Goal: Information Seeking & Learning: Learn about a topic

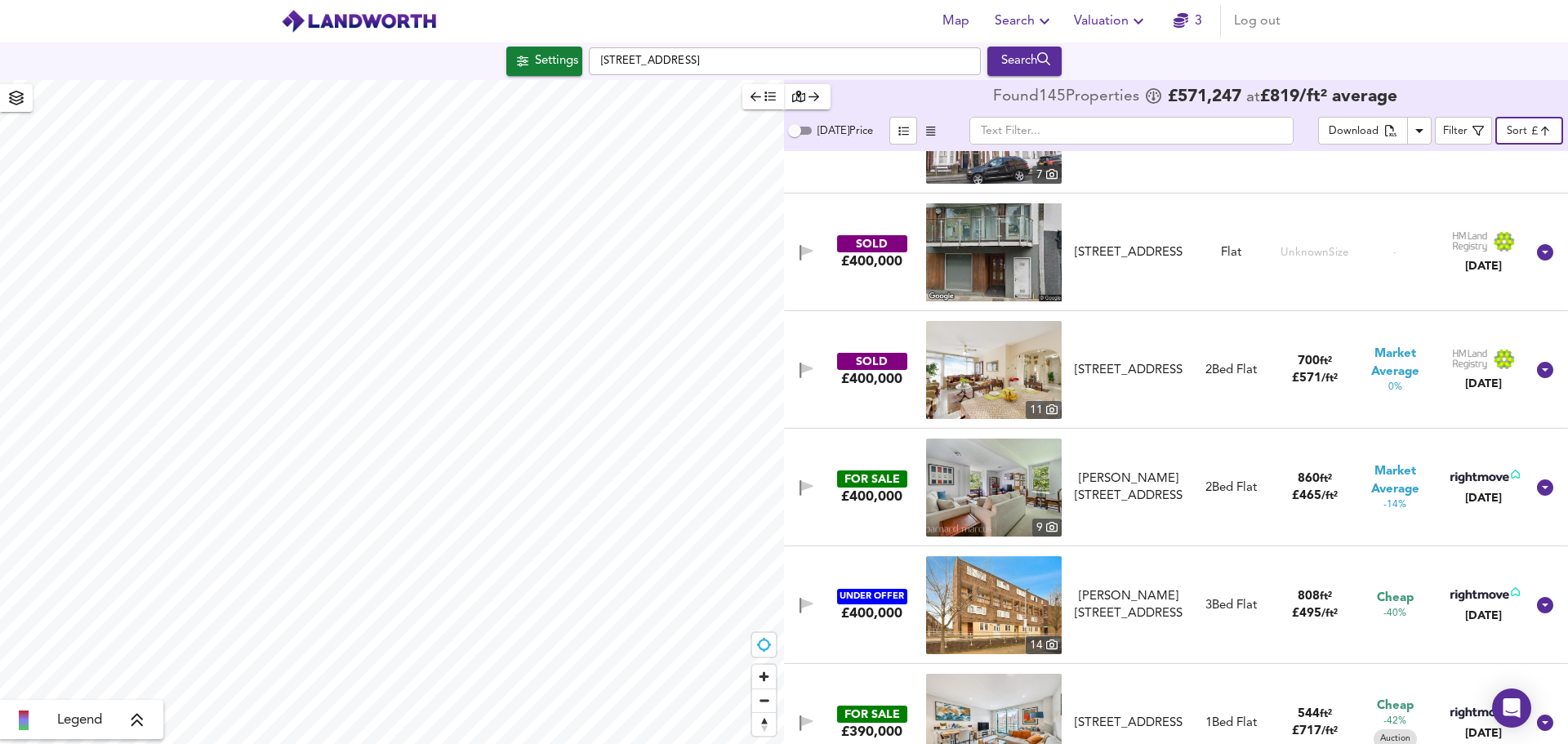
scroll to position [12655, 0]
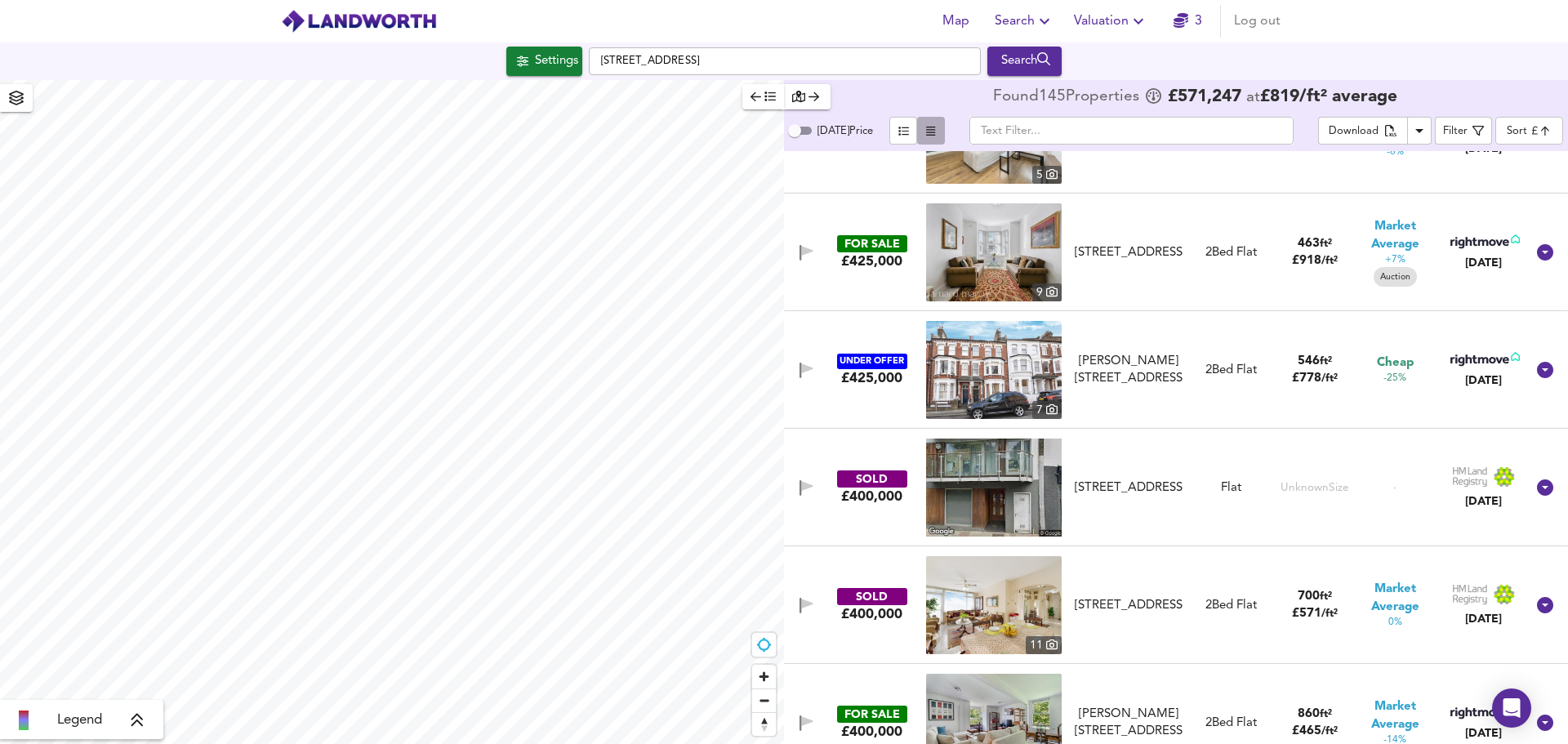
click at [923, 130] on span "button" at bounding box center [931, 131] width 20 height 19
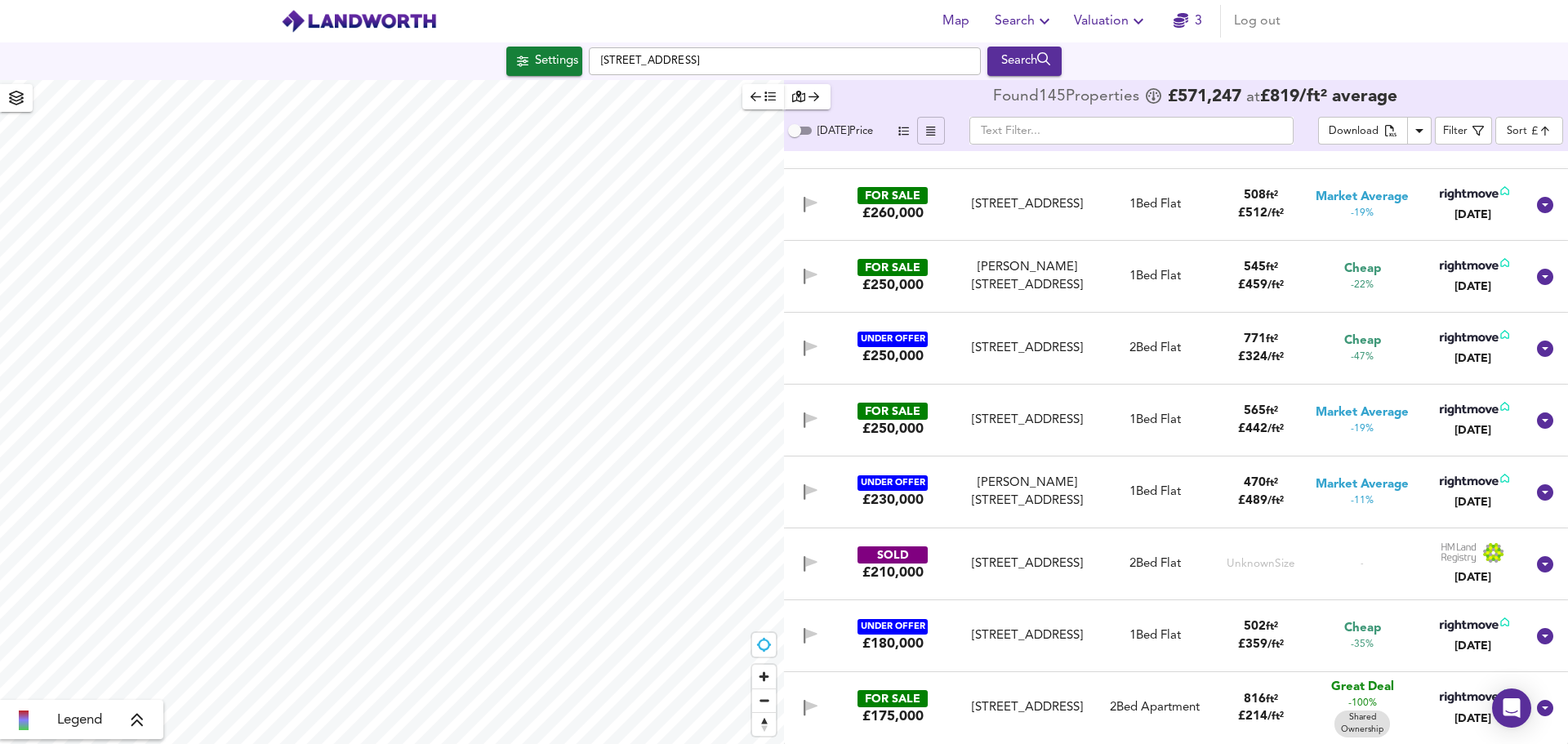
scroll to position [9834, 0]
click at [1033, 18] on span "Search" at bounding box center [1024, 21] width 60 height 22
click at [988, 60] on li "New Search" at bounding box center [1025, 59] width 161 height 29
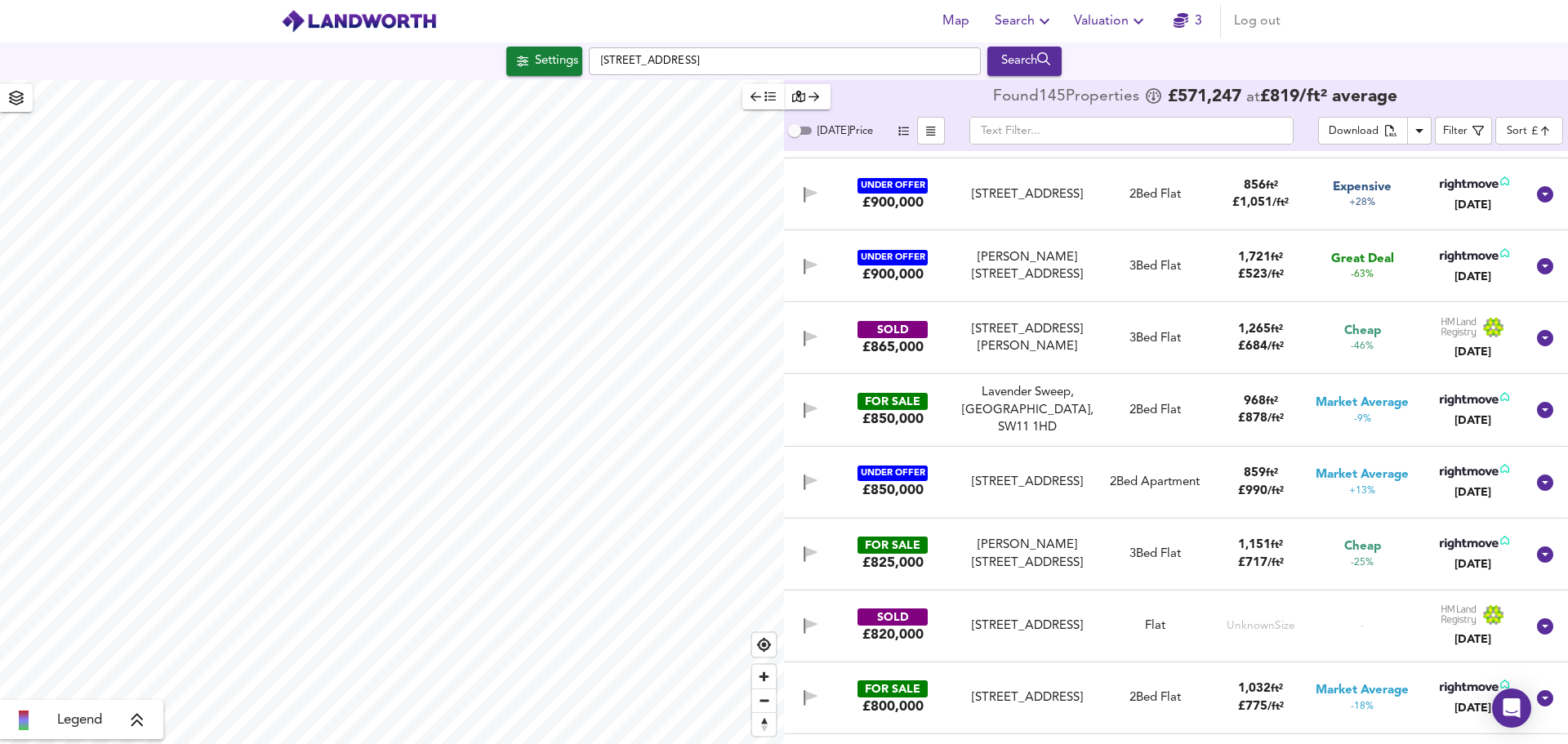
scroll to position [817, 0]
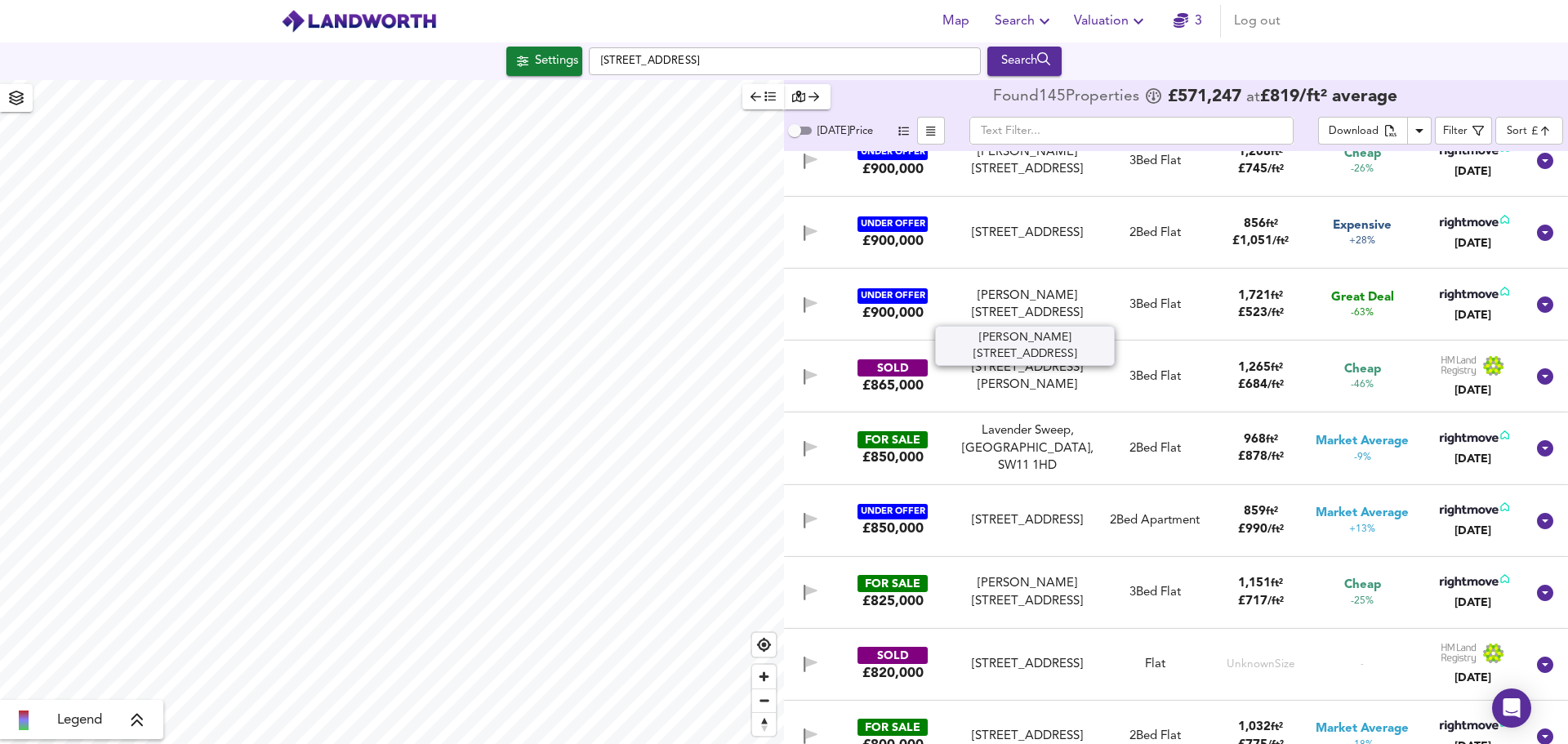
click at [1030, 305] on div "Barnard Road, Battersea, SW11 1QT" at bounding box center [1027, 305] width 136 height 35
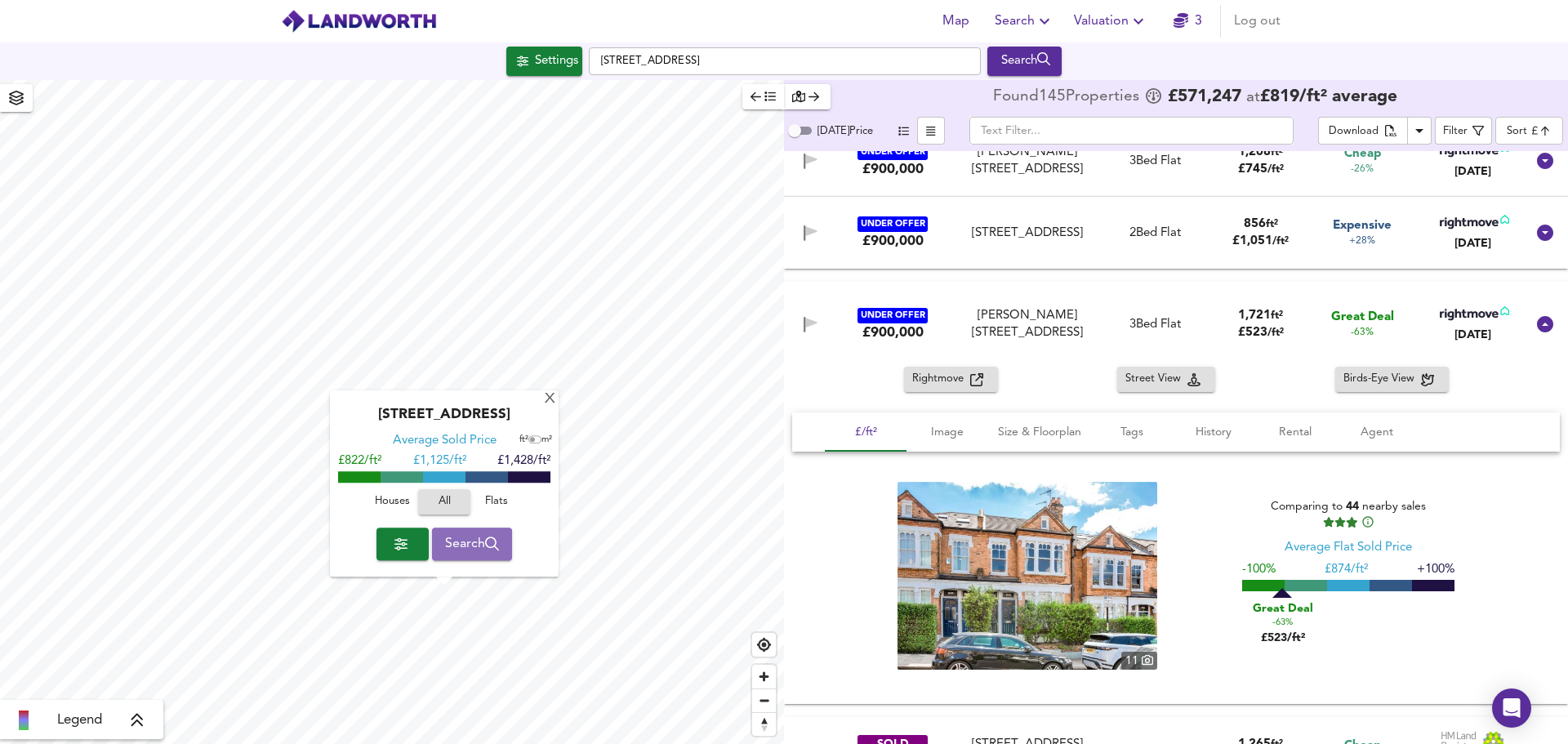
click at [481, 545] on span "Search" at bounding box center [472, 544] width 54 height 22
checkbox input "false"
checkbox input "true"
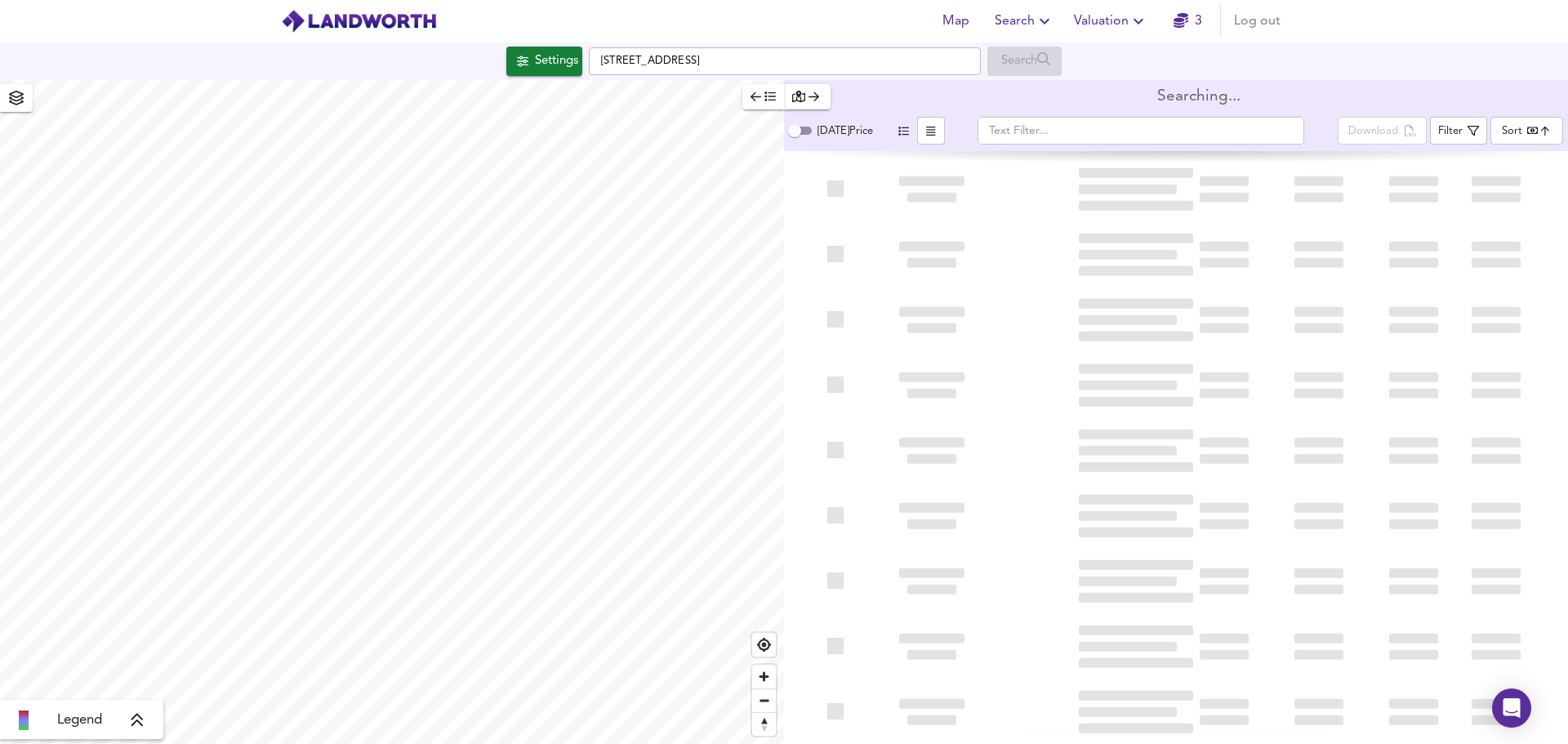
type input "bestdeal"
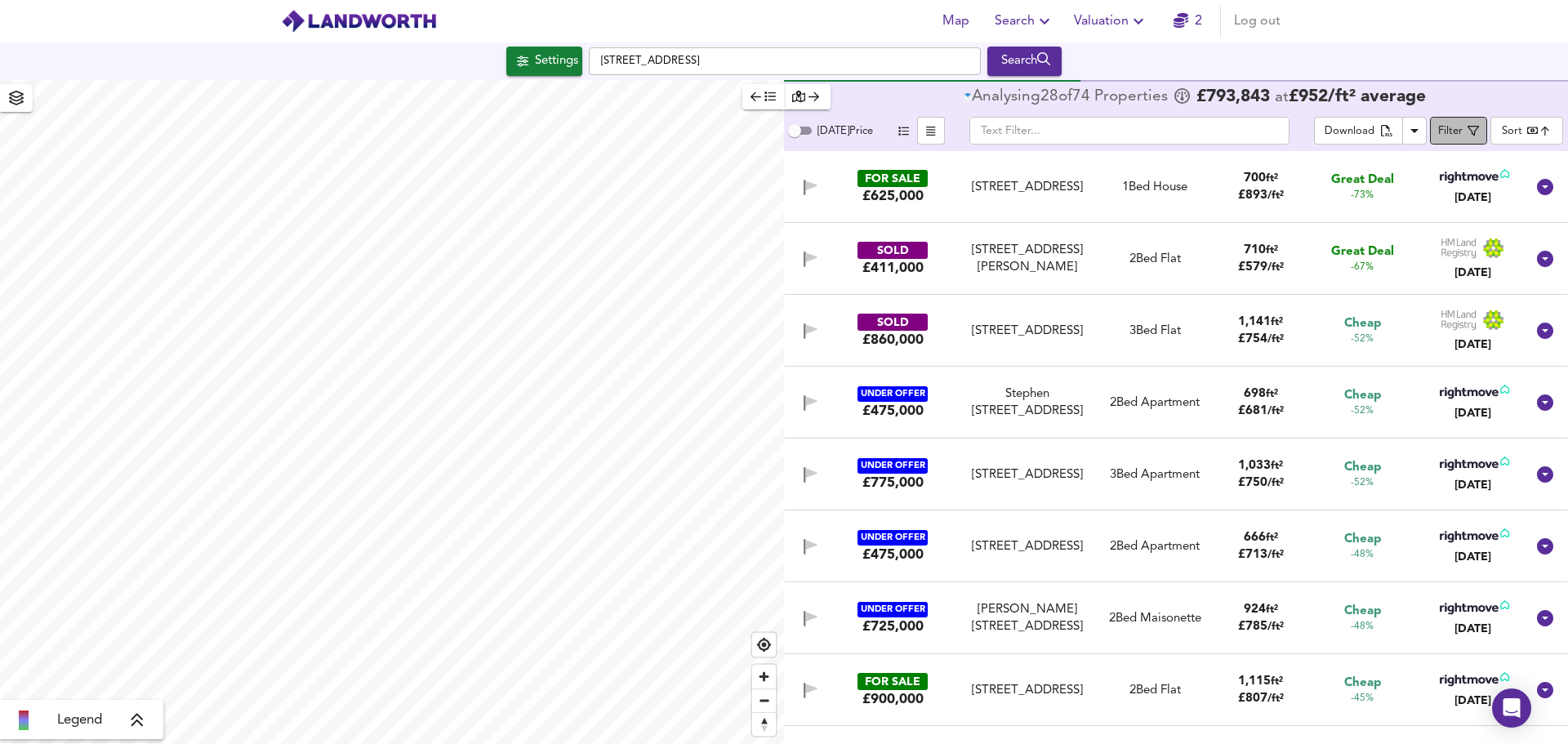
click at [1458, 129] on div "Filter" at bounding box center [1451, 132] width 24 height 19
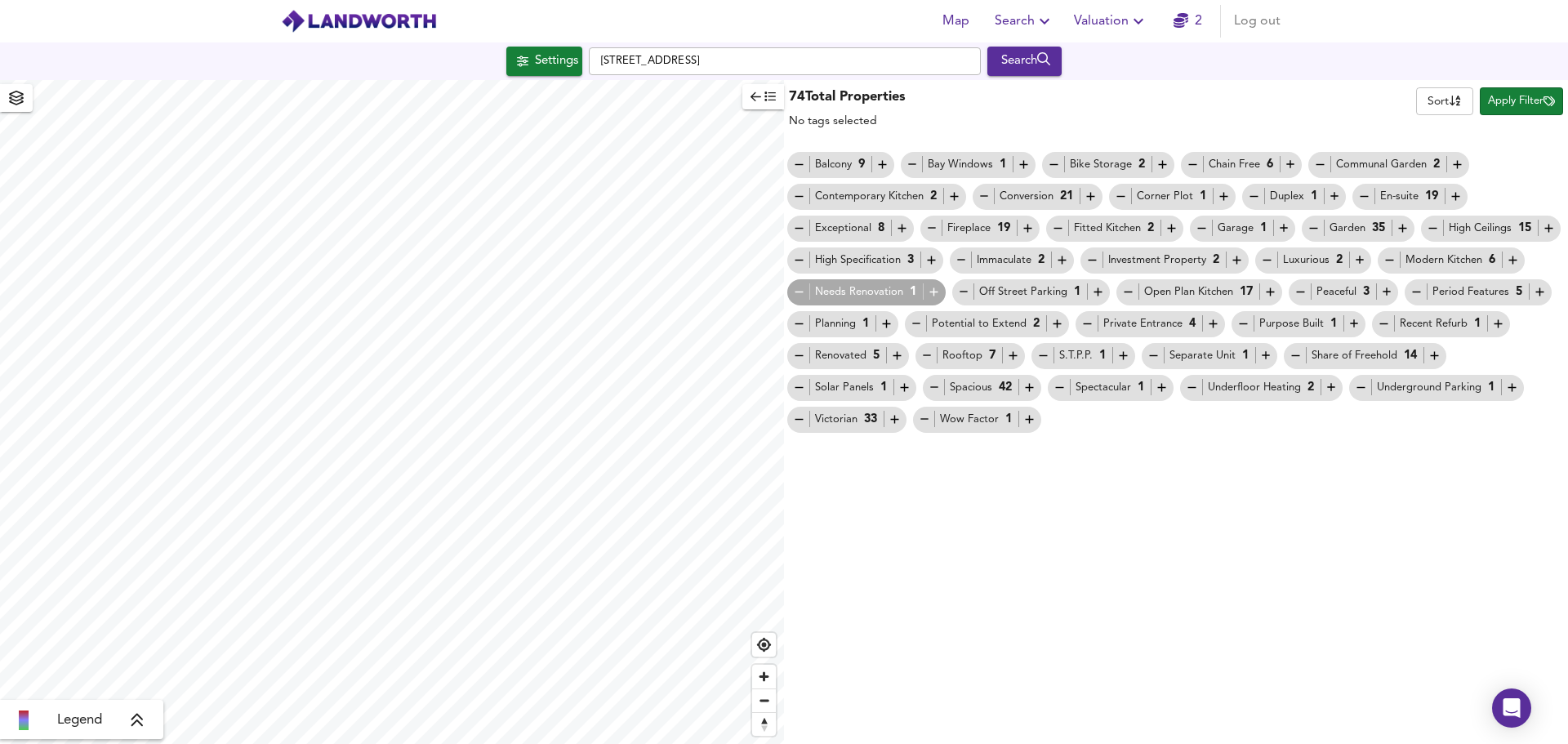
click at [1512, 92] on span "Apply Filter" at bounding box center [1521, 102] width 67 height 19
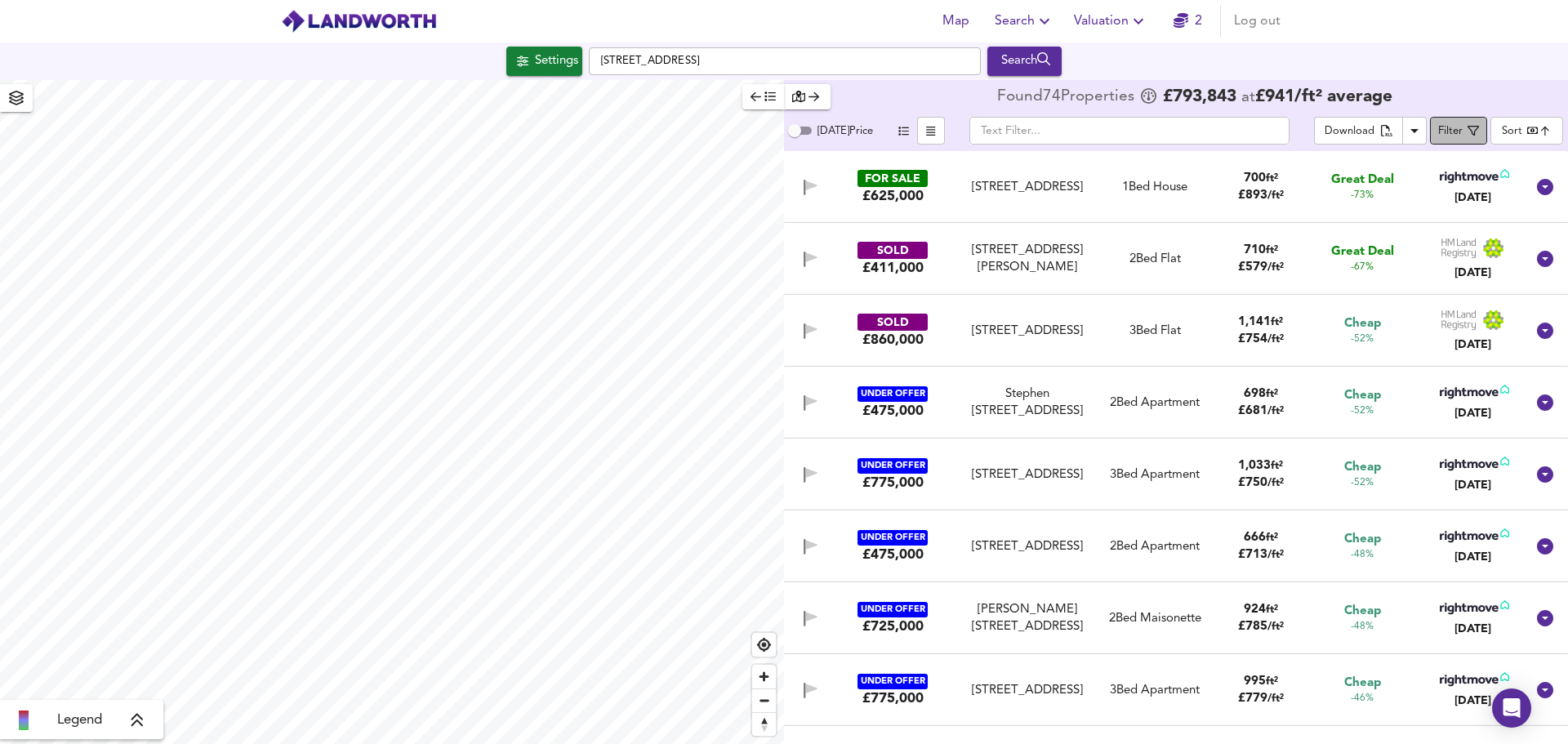
click at [1458, 132] on div "Filter" at bounding box center [1451, 132] width 24 height 19
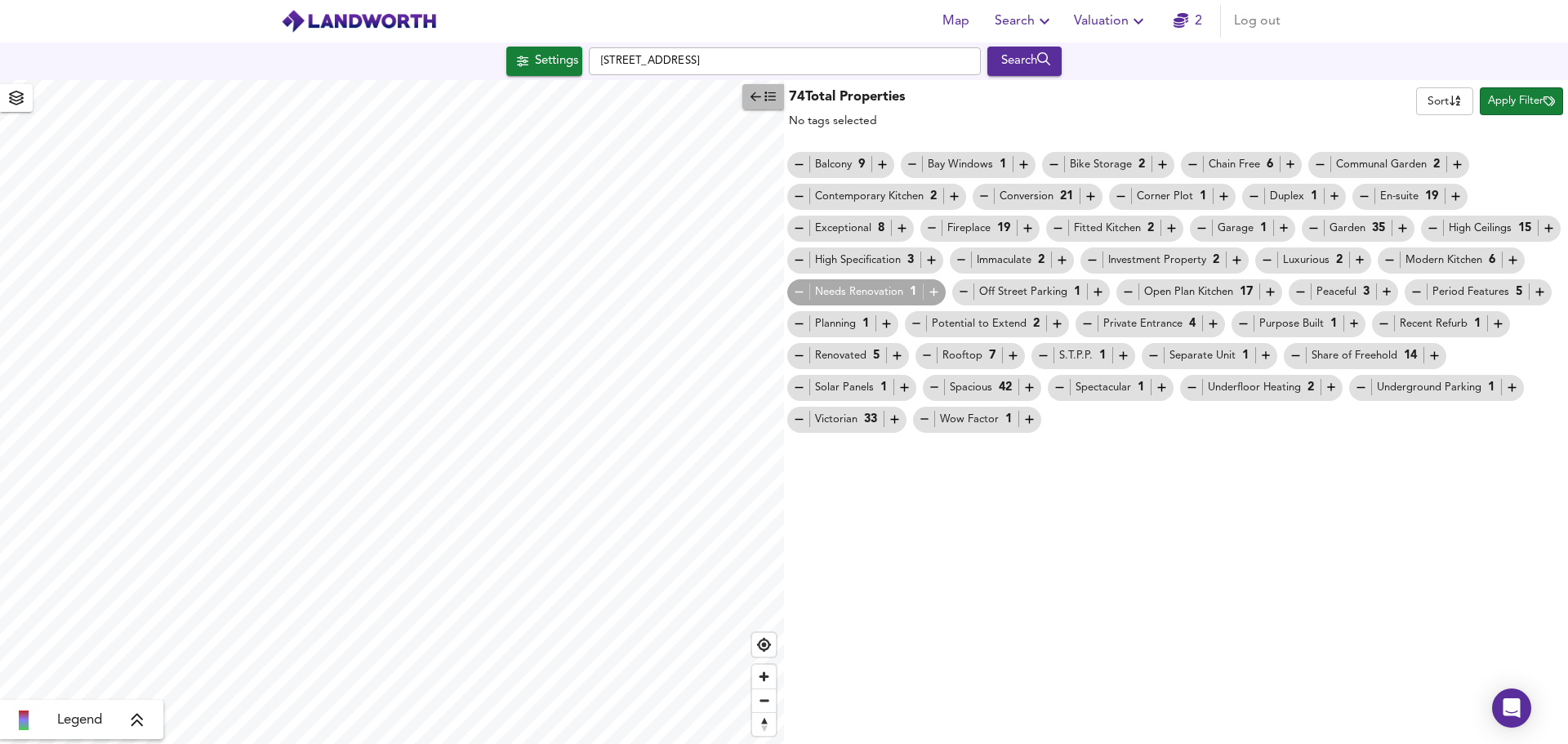
click at [764, 91] on icon "button" at bounding box center [769, 96] width 11 height 11
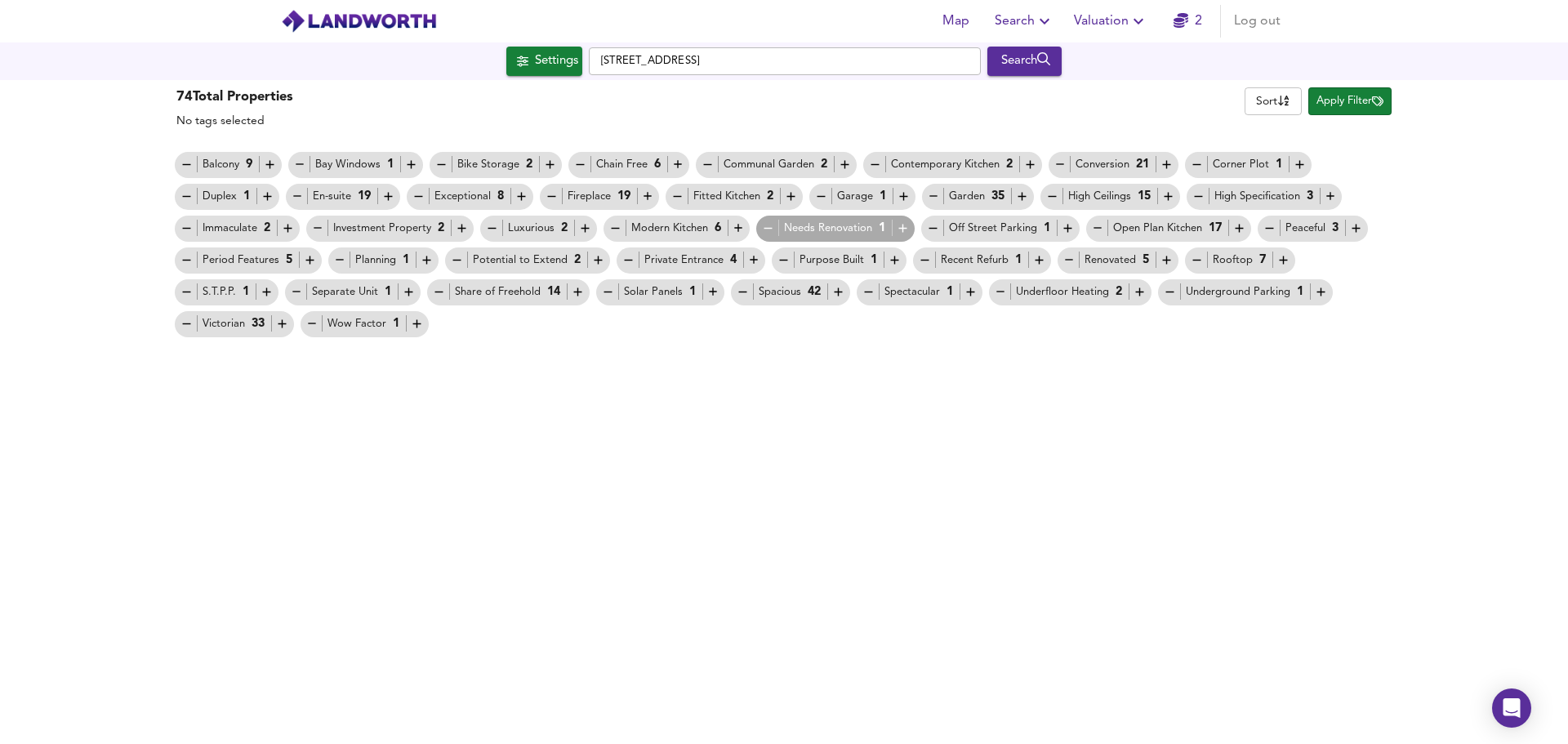
click at [808, 230] on div "Needs Renovation 1" at bounding box center [836, 228] width 149 height 17
click at [903, 228] on icon "button" at bounding box center [902, 228] width 8 height 8
click at [1337, 92] on span "Apply Filter" at bounding box center [1350, 102] width 67 height 19
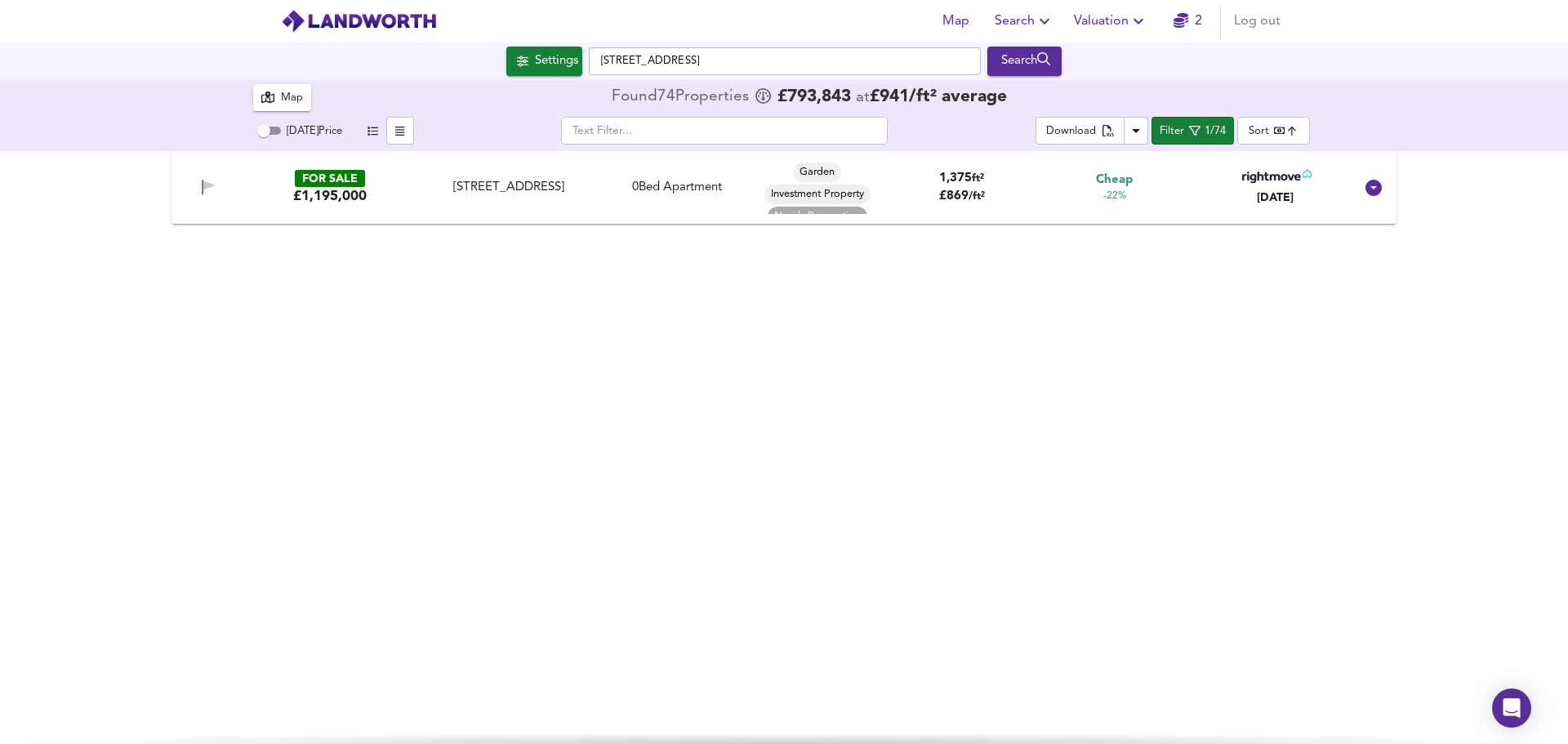
click at [355, 173] on div "FOR SALE" at bounding box center [329, 179] width 70 height 17
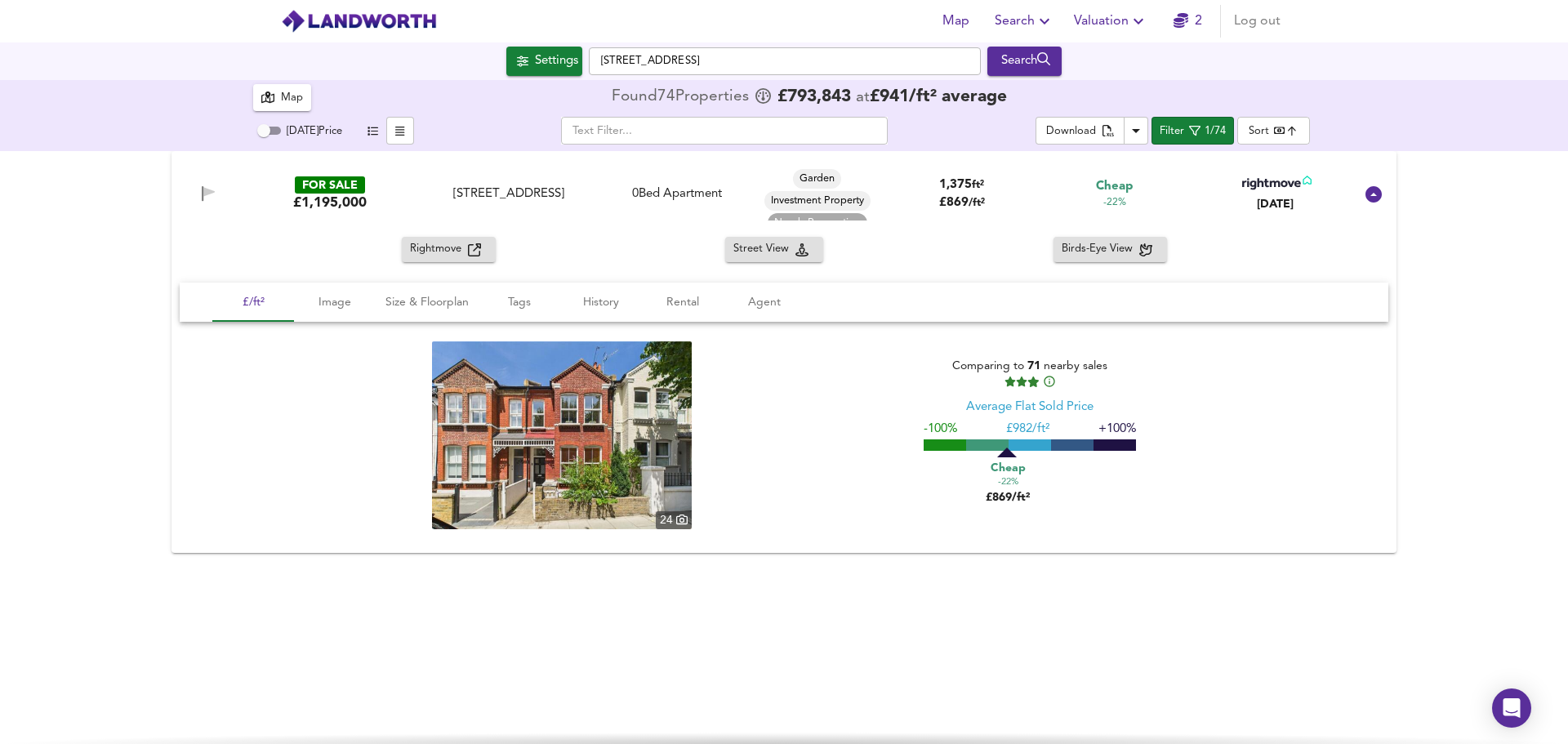
click at [552, 414] on img at bounding box center [561, 435] width 260 height 188
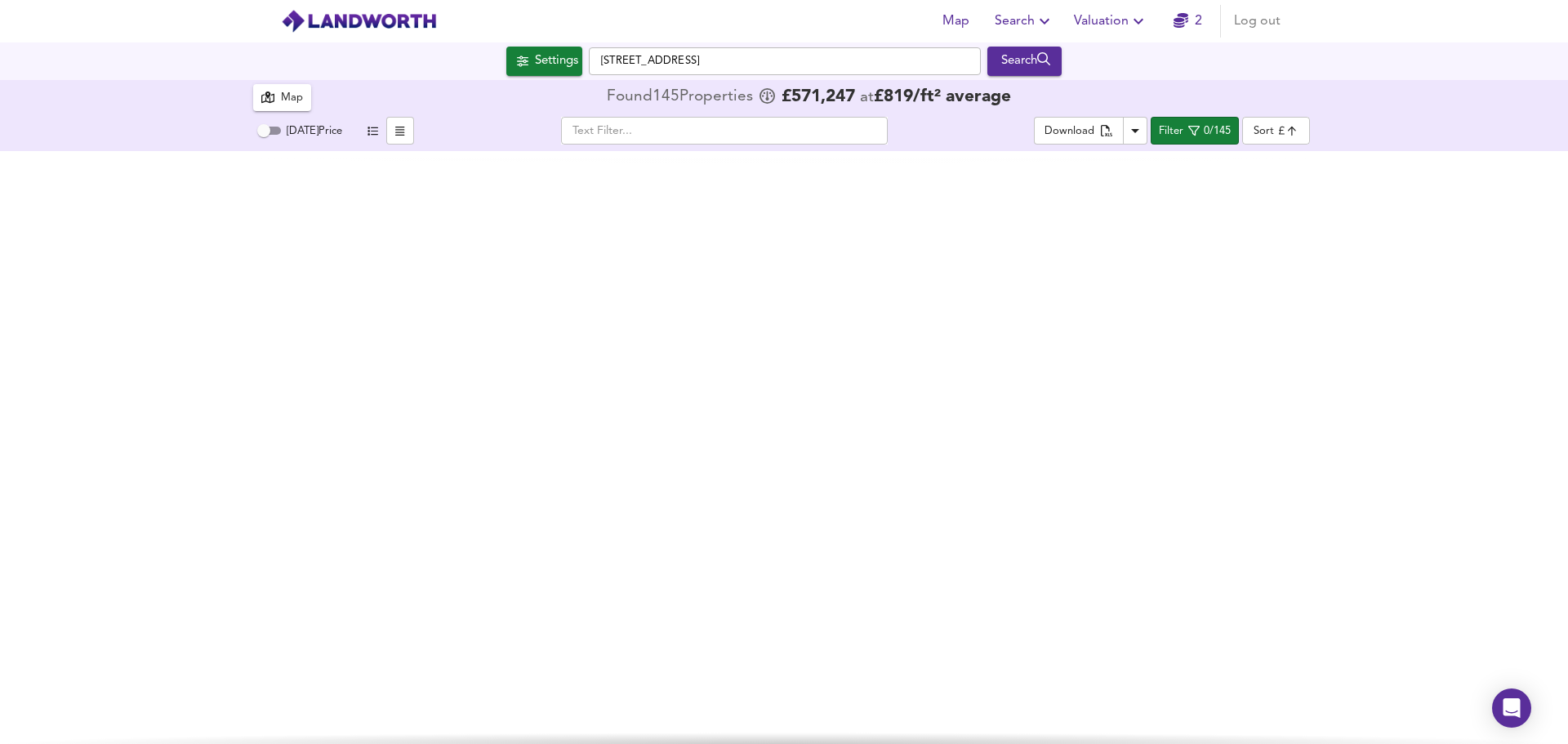
click at [1021, 16] on span "Search" at bounding box center [1024, 21] width 60 height 22
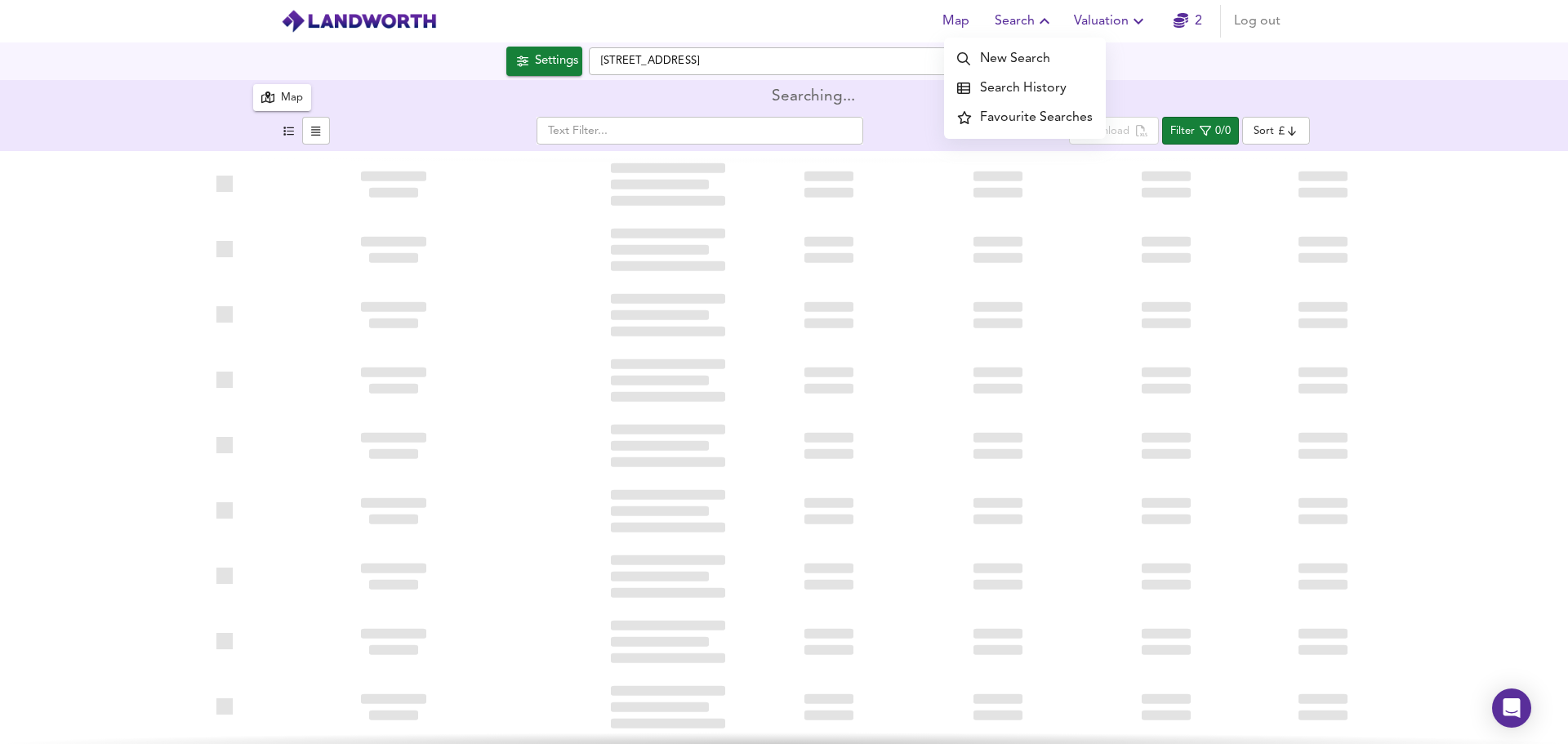
type input "lowppsf"
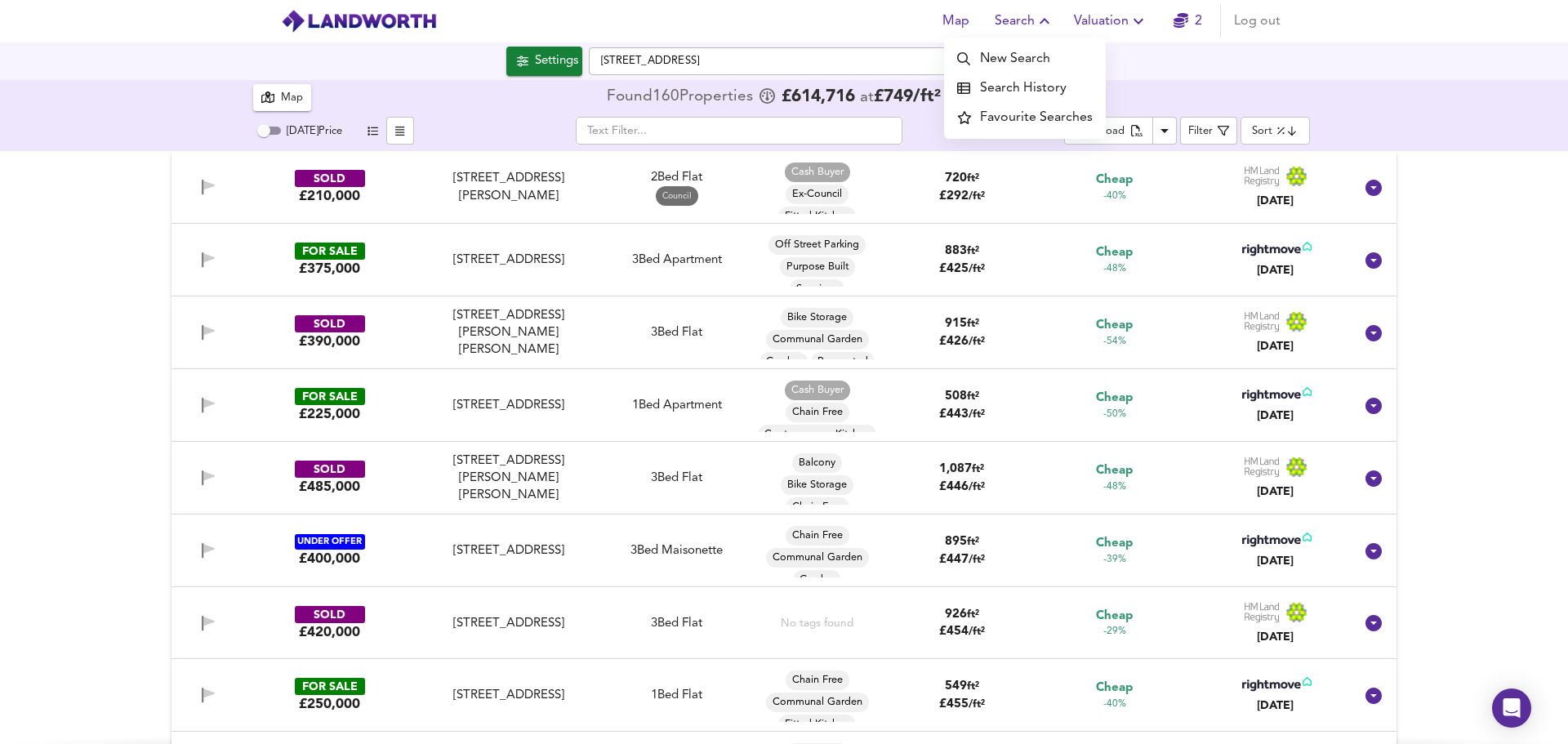
click at [1379, 80] on div "Map Search New Search Search History Favourite Searches Valuation 2 Log out Set…" at bounding box center [784, 372] width 1568 height 744
click at [379, 132] on span "button" at bounding box center [372, 131] width 20 height 19
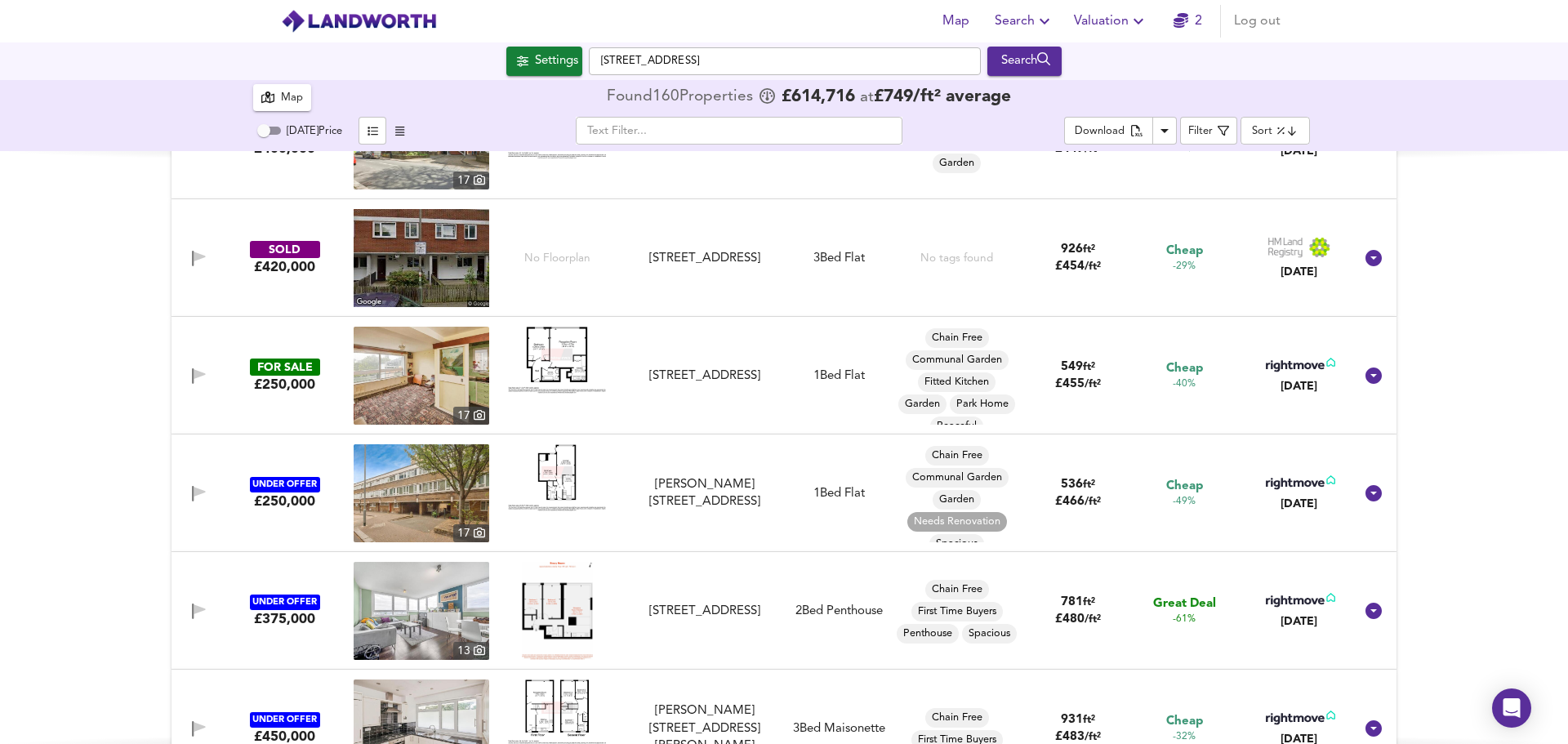
scroll to position [735, 0]
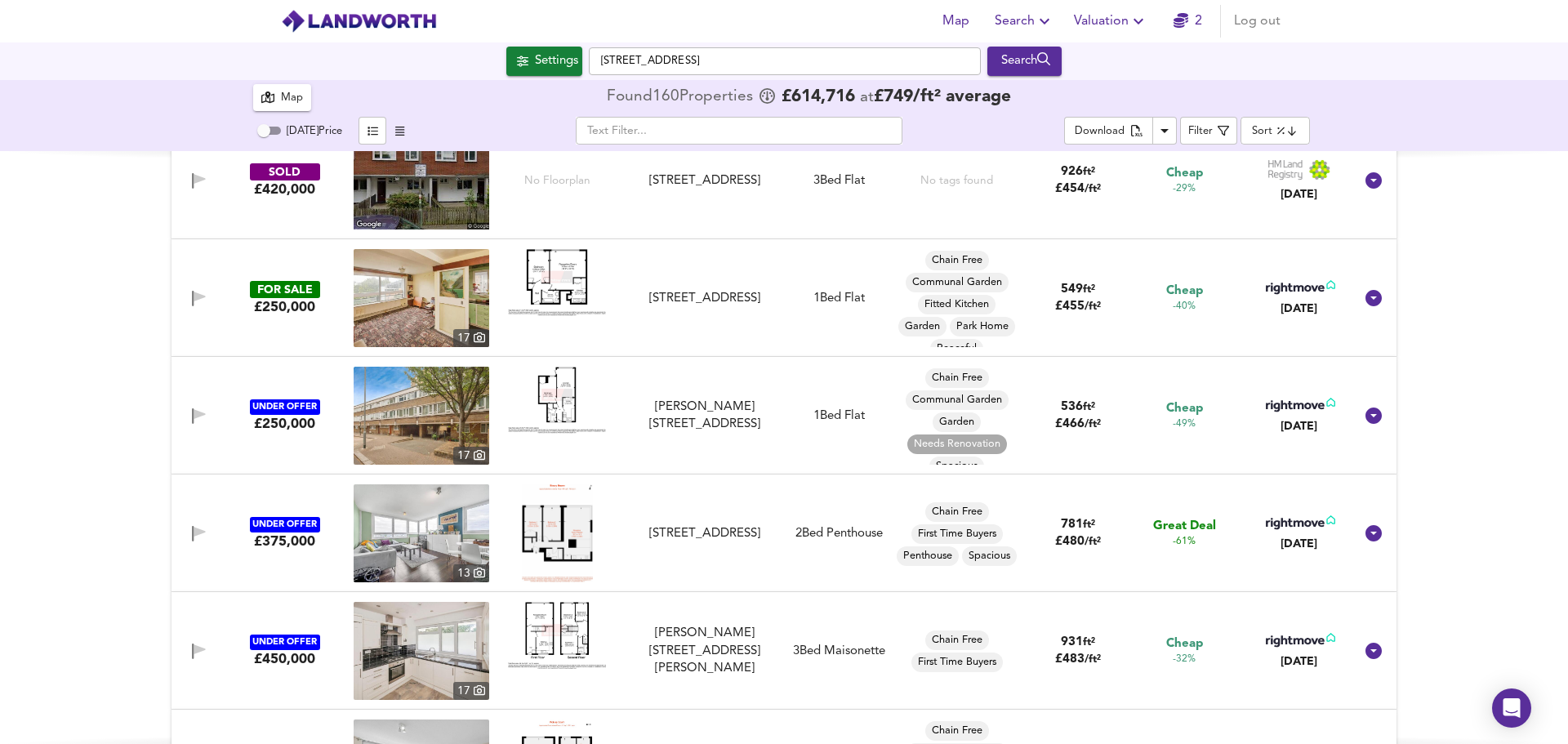
click at [839, 180] on div "3 Bed Flat" at bounding box center [839, 181] width 52 height 17
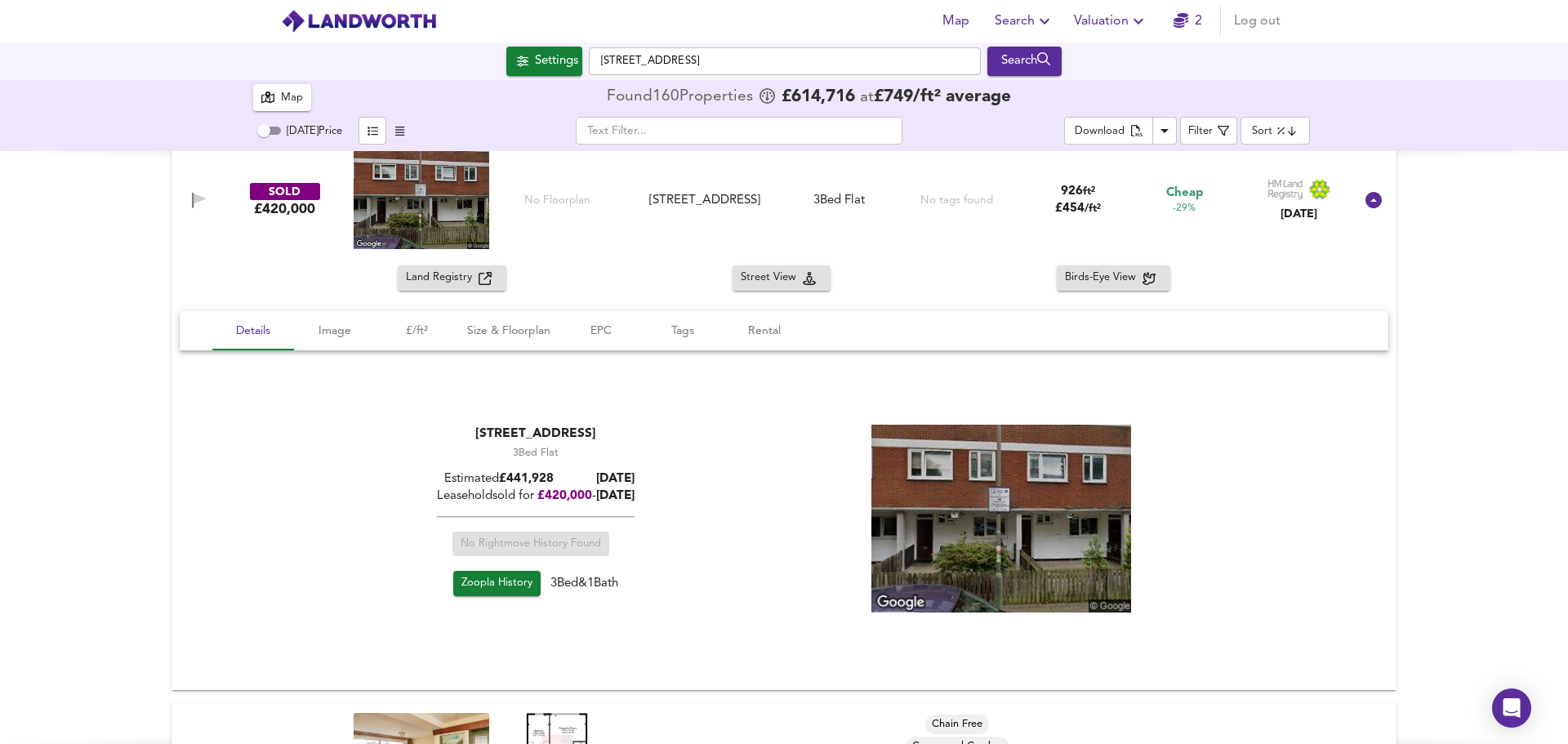
click at [452, 240] on img at bounding box center [421, 200] width 136 height 98
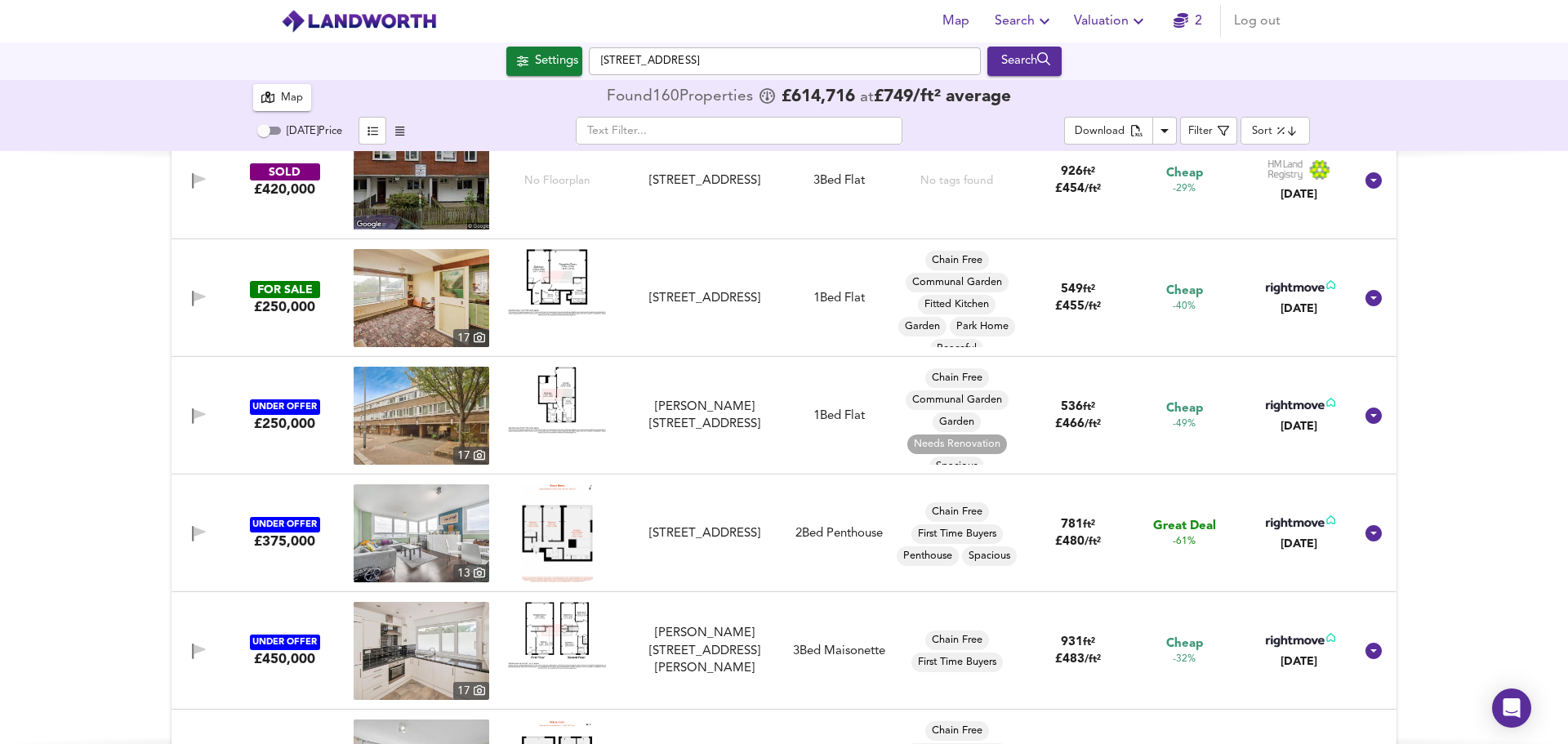
click at [373, 187] on img at bounding box center [421, 180] width 136 height 98
